Goal: Task Accomplishment & Management: Manage account settings

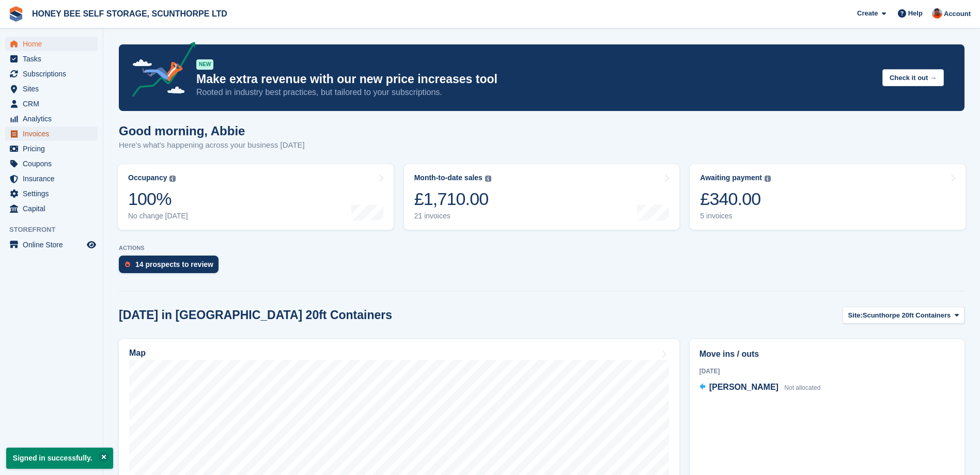
click at [46, 132] on span "Invoices" at bounding box center [54, 134] width 62 height 14
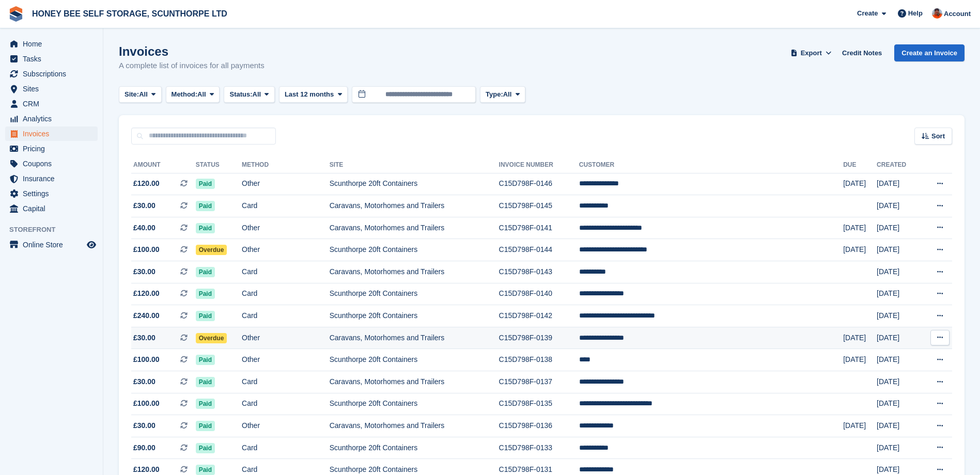
click at [219, 336] on span "Overdue" at bounding box center [212, 338] width 32 height 10
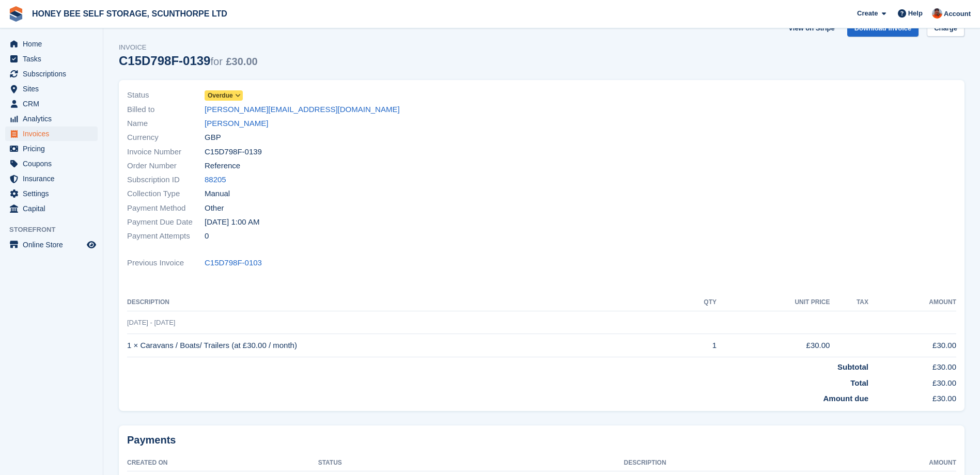
scroll to position [2, 0]
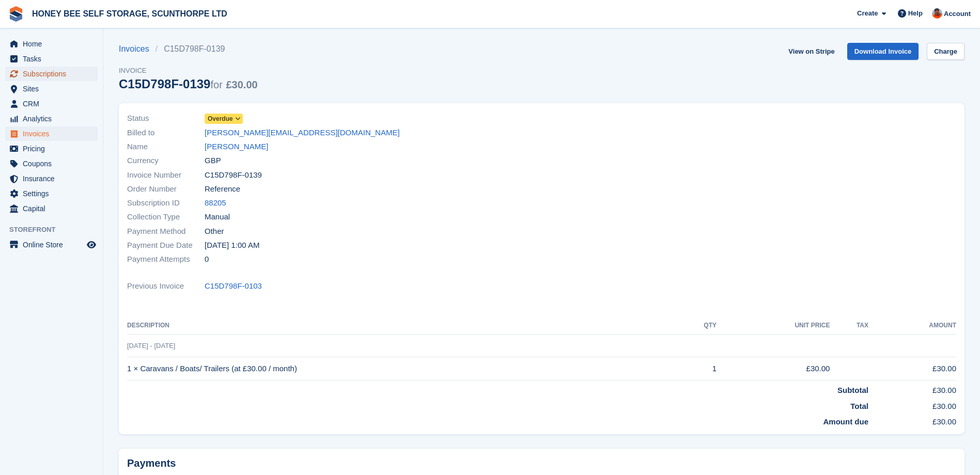
click at [40, 74] on span "Subscriptions" at bounding box center [54, 74] width 62 height 14
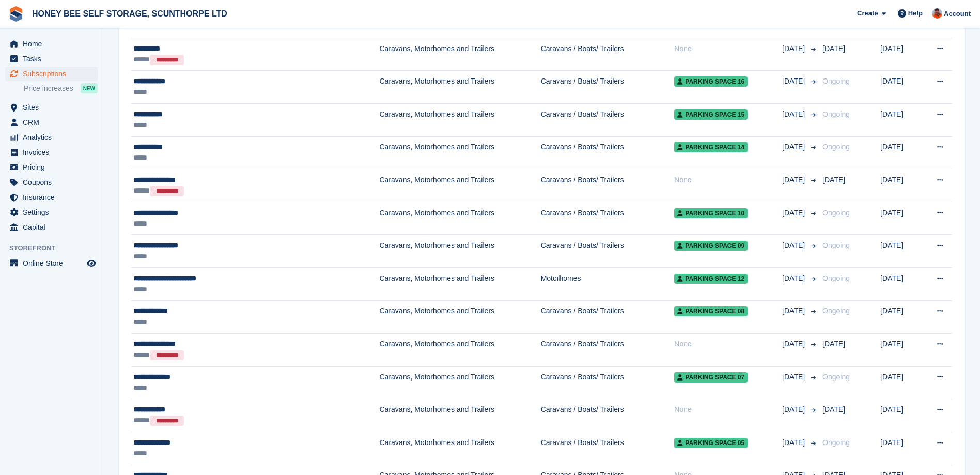
scroll to position [724, 0]
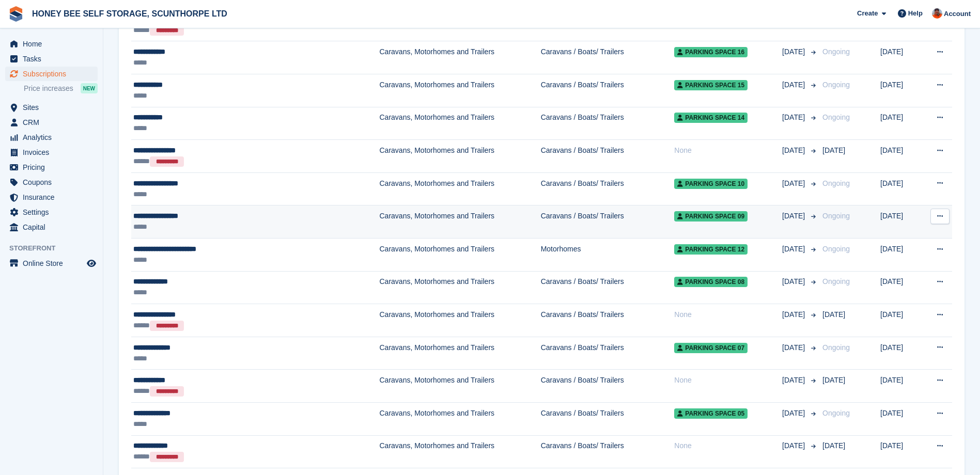
click at [385, 218] on td "Caravans, Motorhomes and Trailers" at bounding box center [460, 222] width 161 height 33
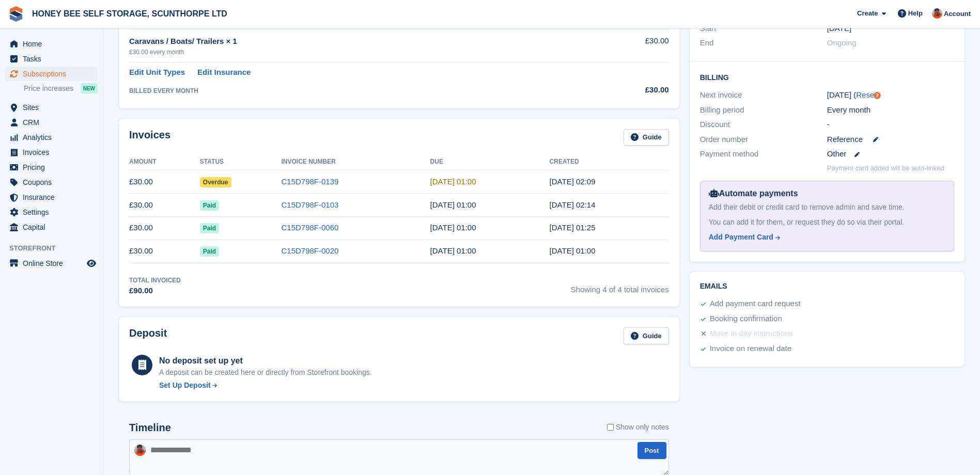
scroll to position [112, 0]
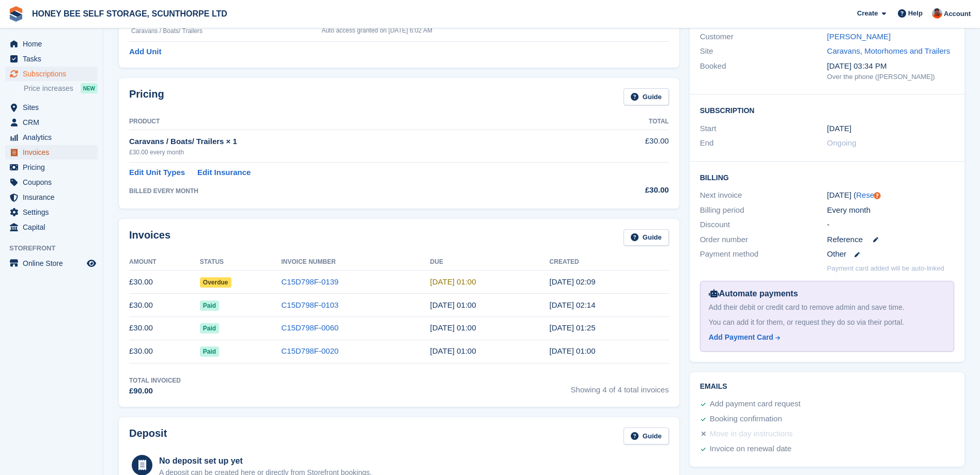
click at [34, 150] on span "Invoices" at bounding box center [54, 152] width 62 height 14
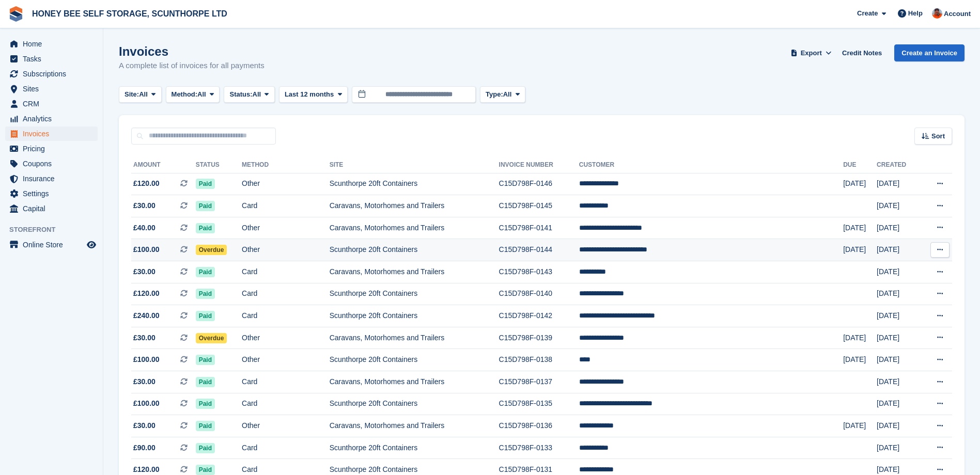
click at [653, 247] on td "**********" at bounding box center [711, 250] width 264 height 22
